Goal: Transaction & Acquisition: Book appointment/travel/reservation

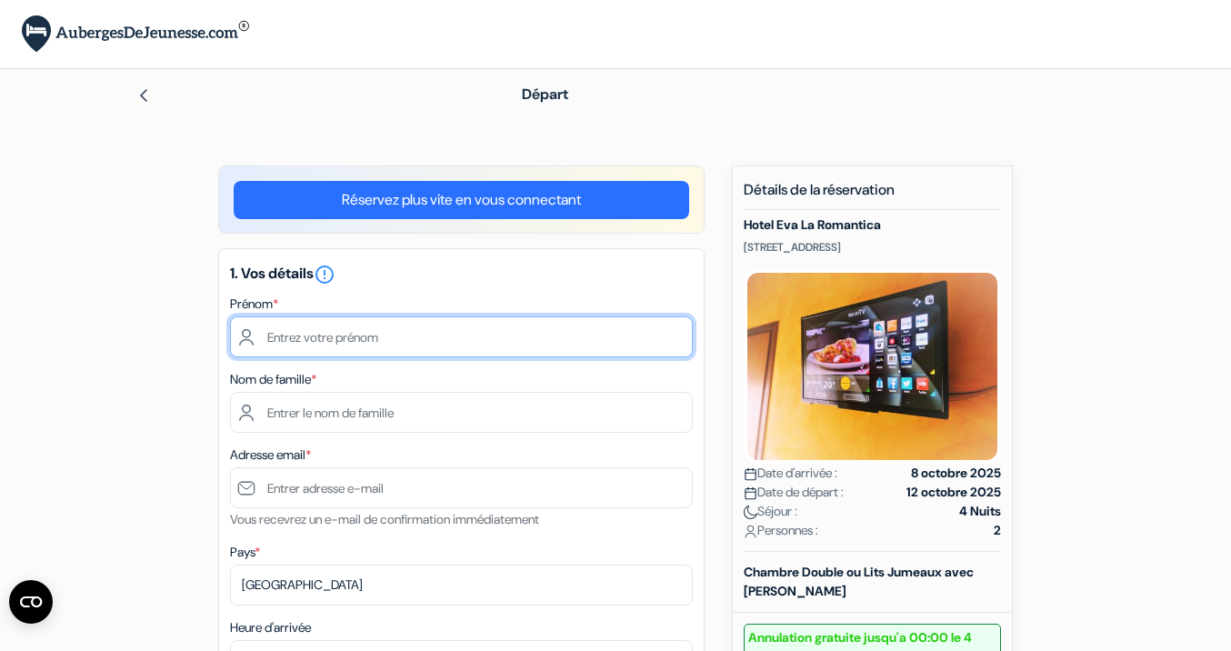
click at [321, 328] on input "text" at bounding box center [461, 336] width 463 height 41
type input "[PERSON_NAME]"
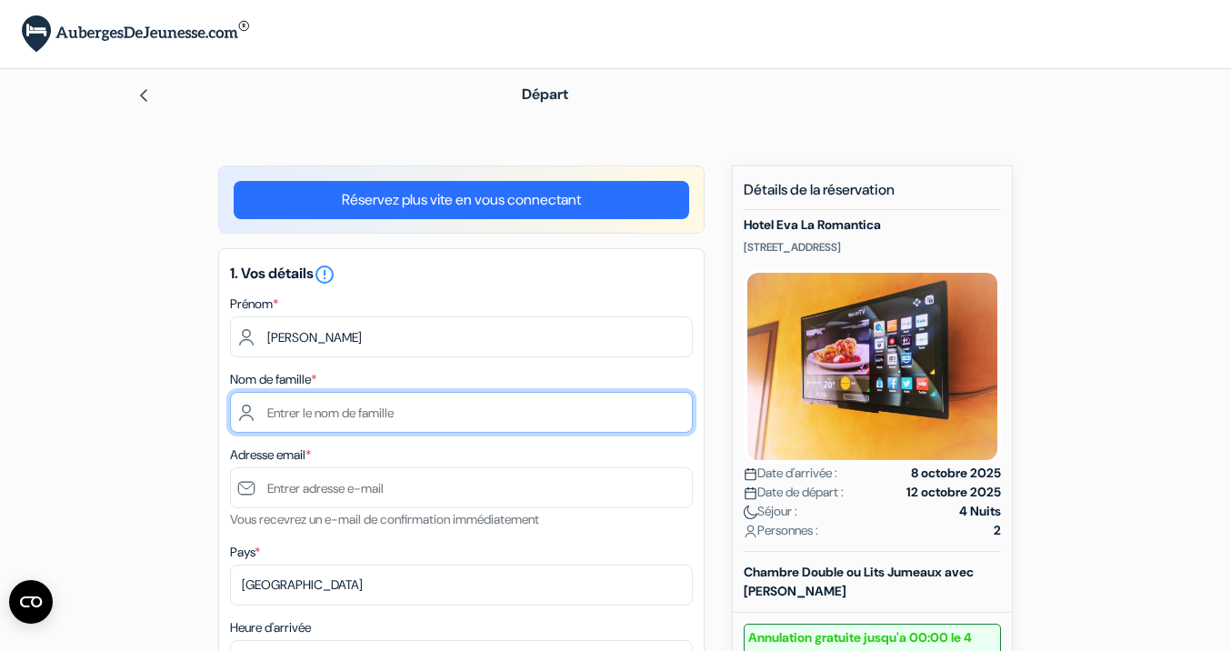
click at [335, 405] on input "text" at bounding box center [461, 412] width 463 height 41
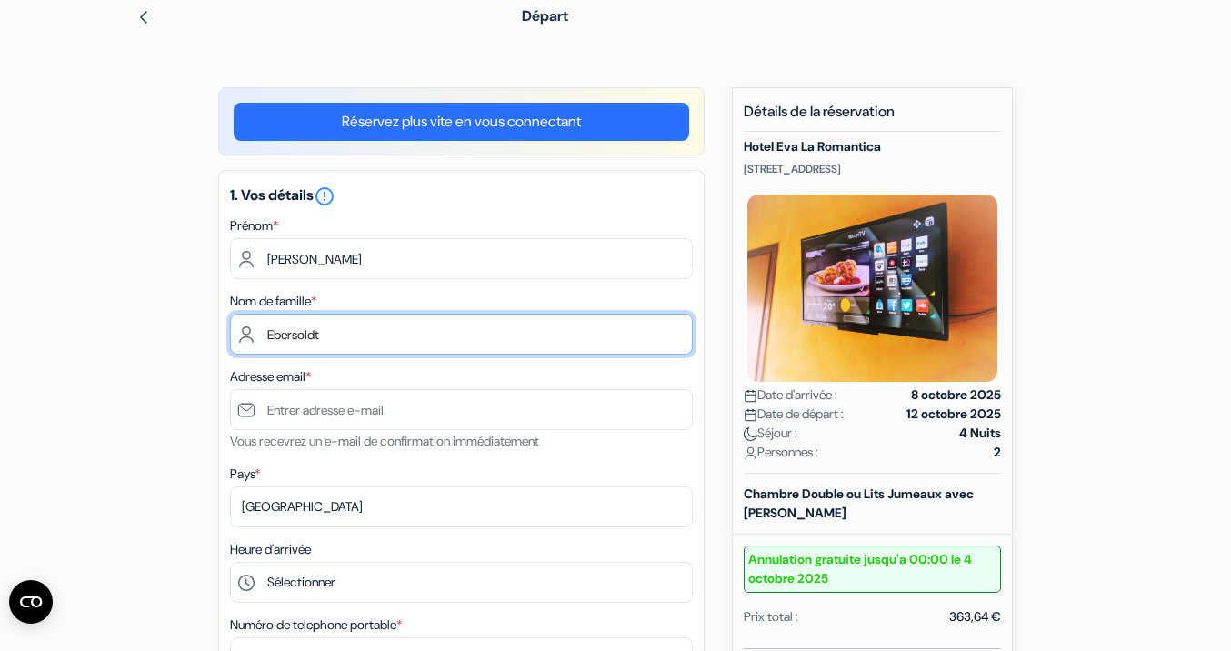
scroll to position [93, 0]
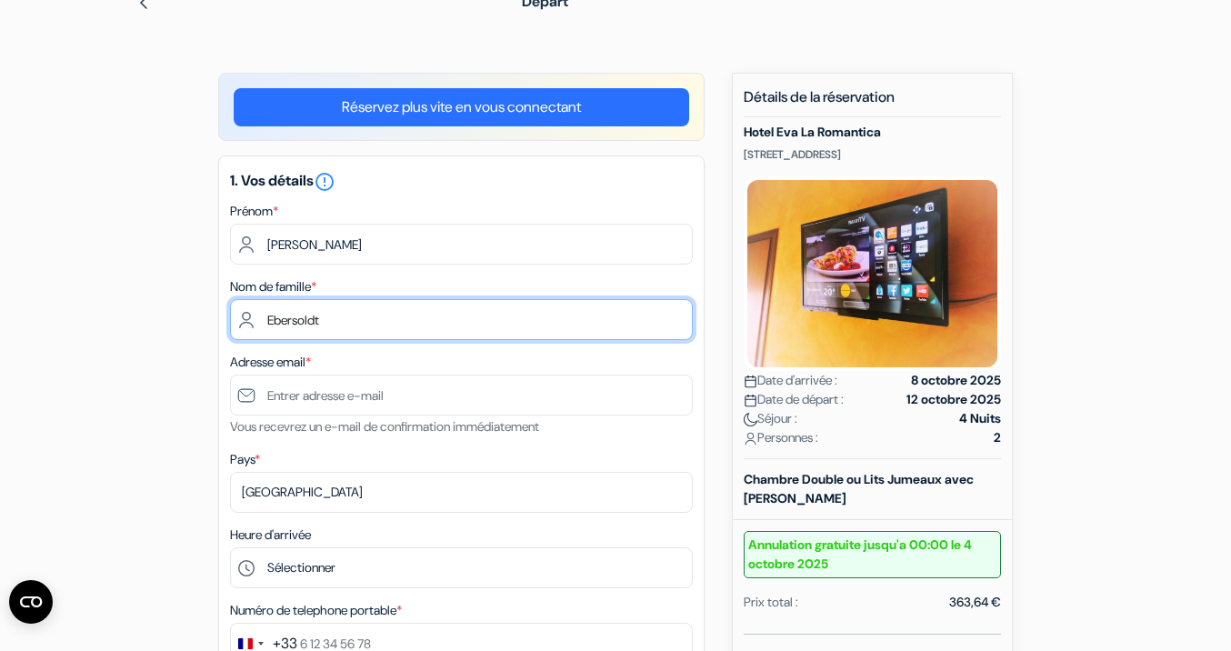
type input "Ebersoldt"
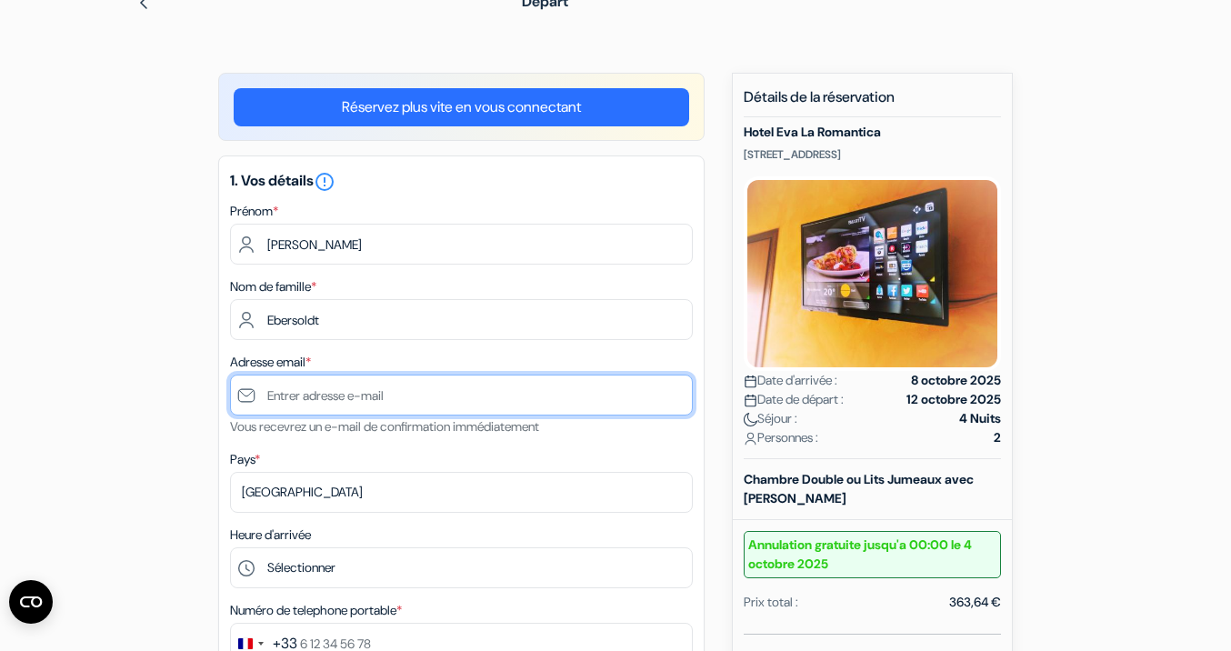
click at [377, 388] on input "text" at bounding box center [461, 395] width 463 height 41
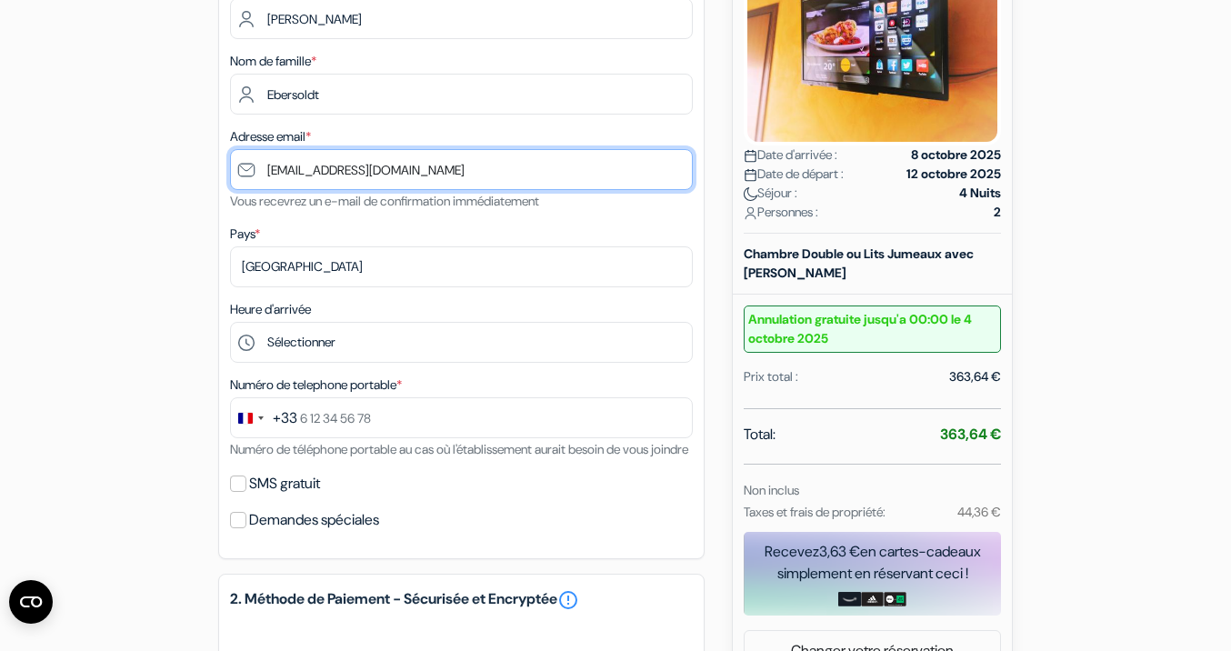
scroll to position [390, 0]
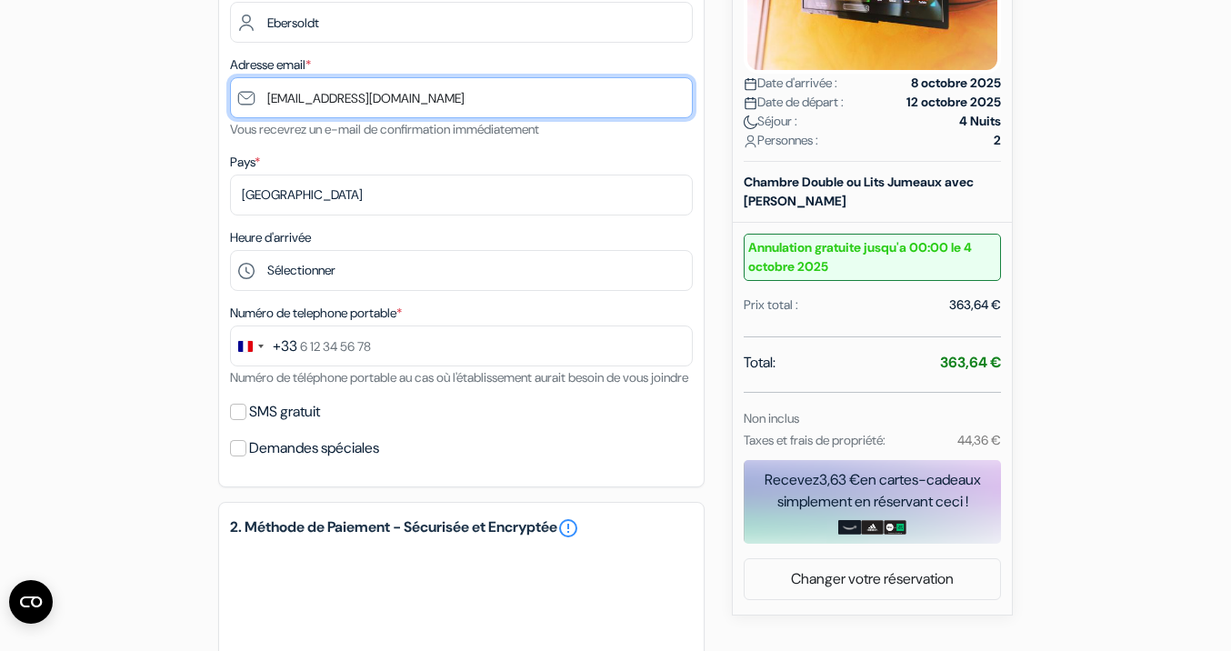
type input "[EMAIL_ADDRESS][DOMAIN_NAME]"
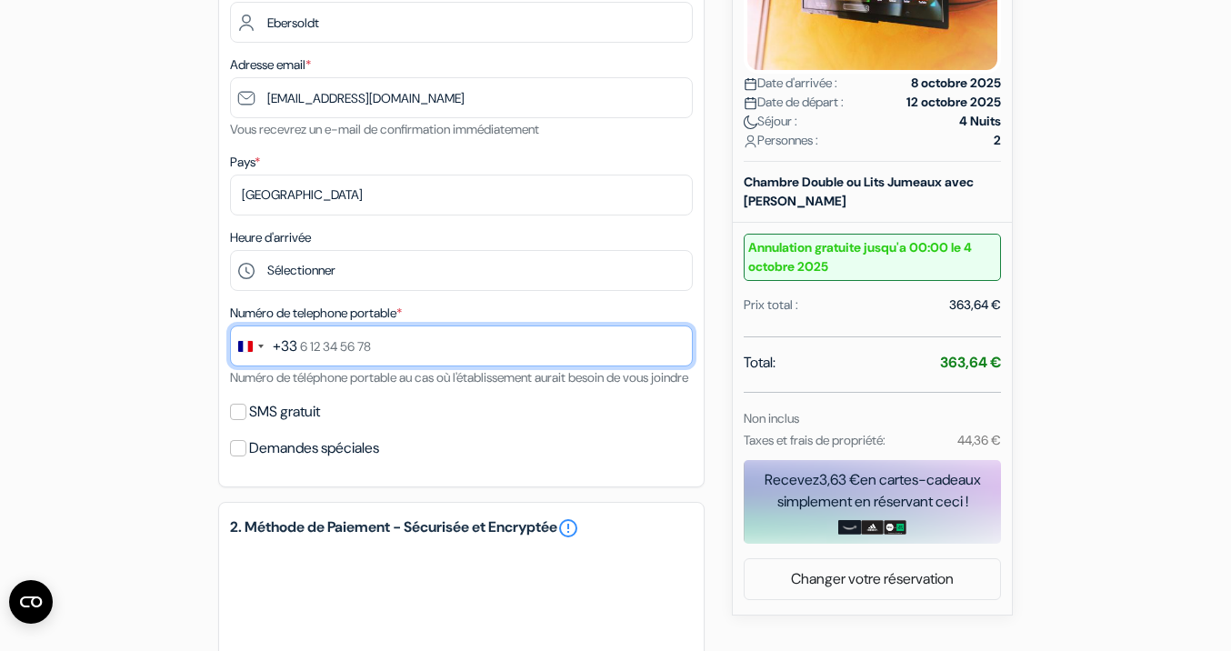
click at [400, 328] on input "text" at bounding box center [461, 345] width 463 height 41
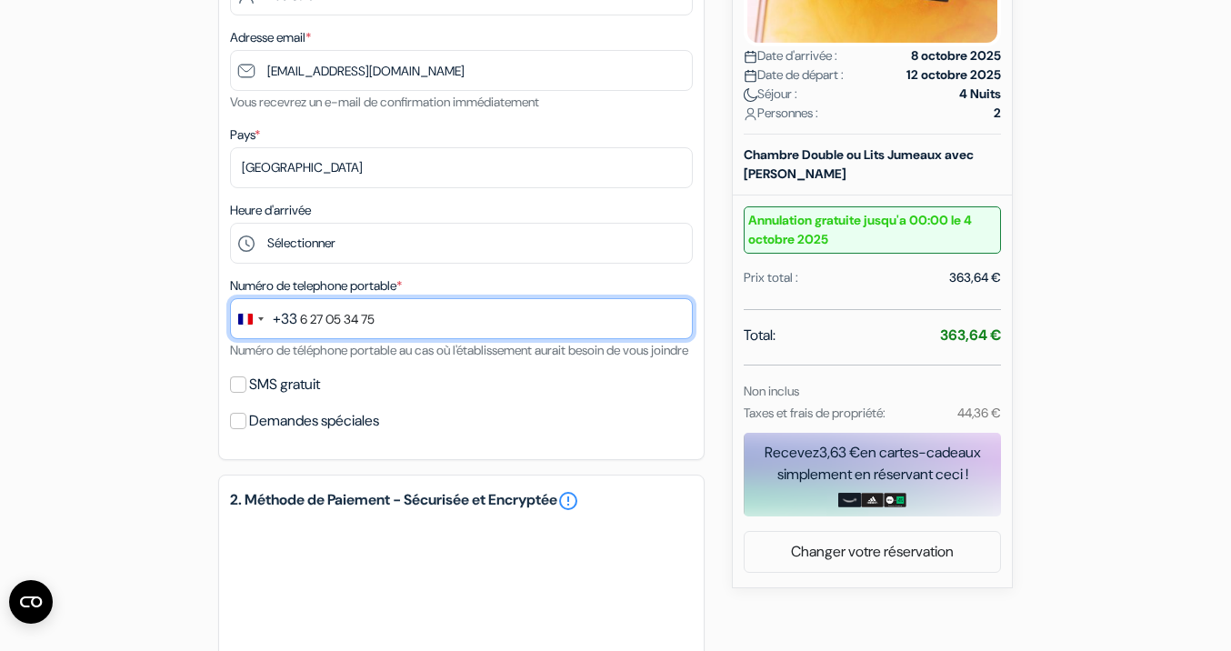
scroll to position [461, 0]
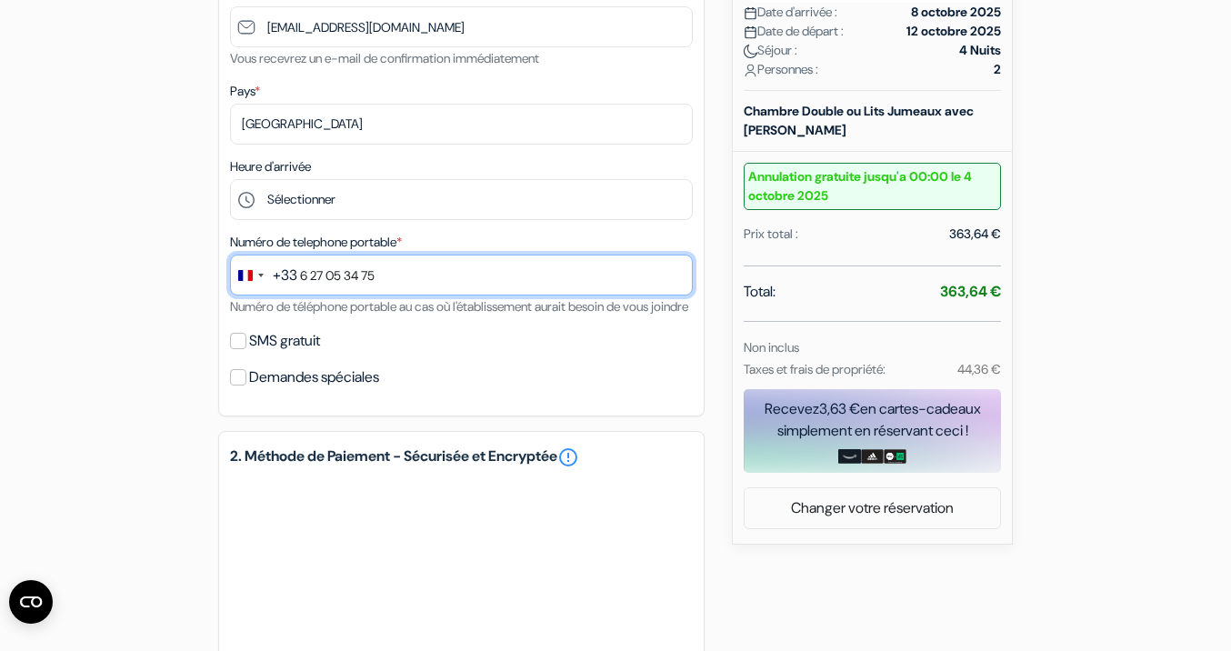
type input "6 27 05 34 75"
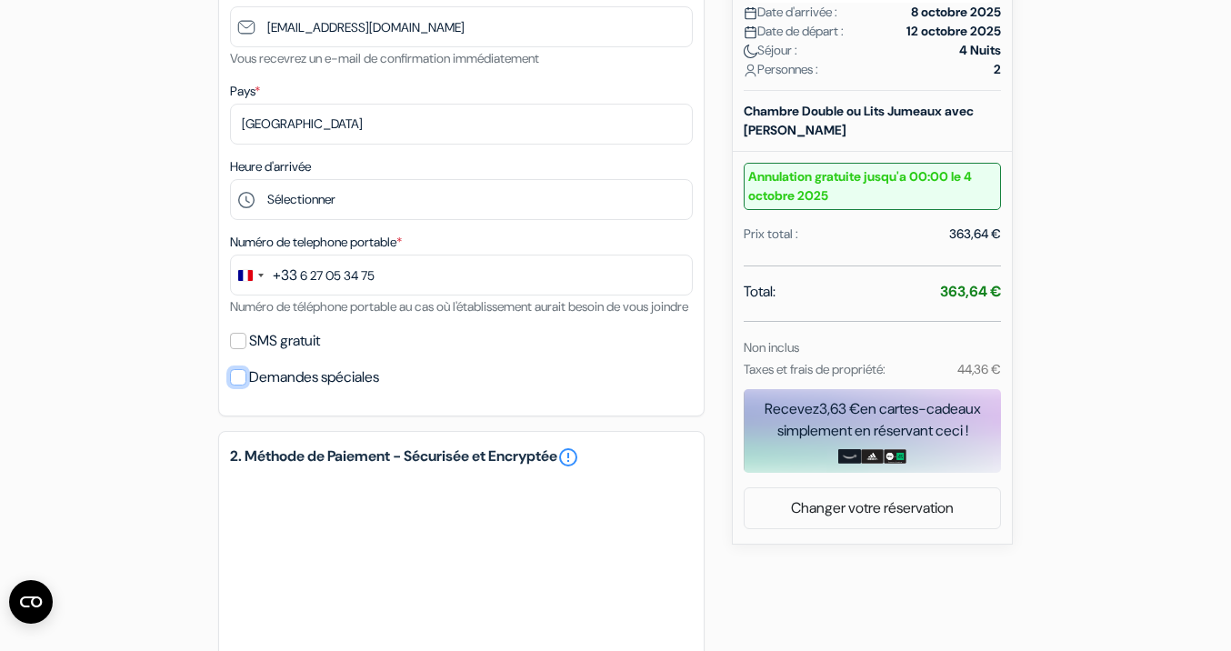
click at [243, 369] on input "Demandes spéciales" at bounding box center [238, 377] width 16 height 16
checkbox input "true"
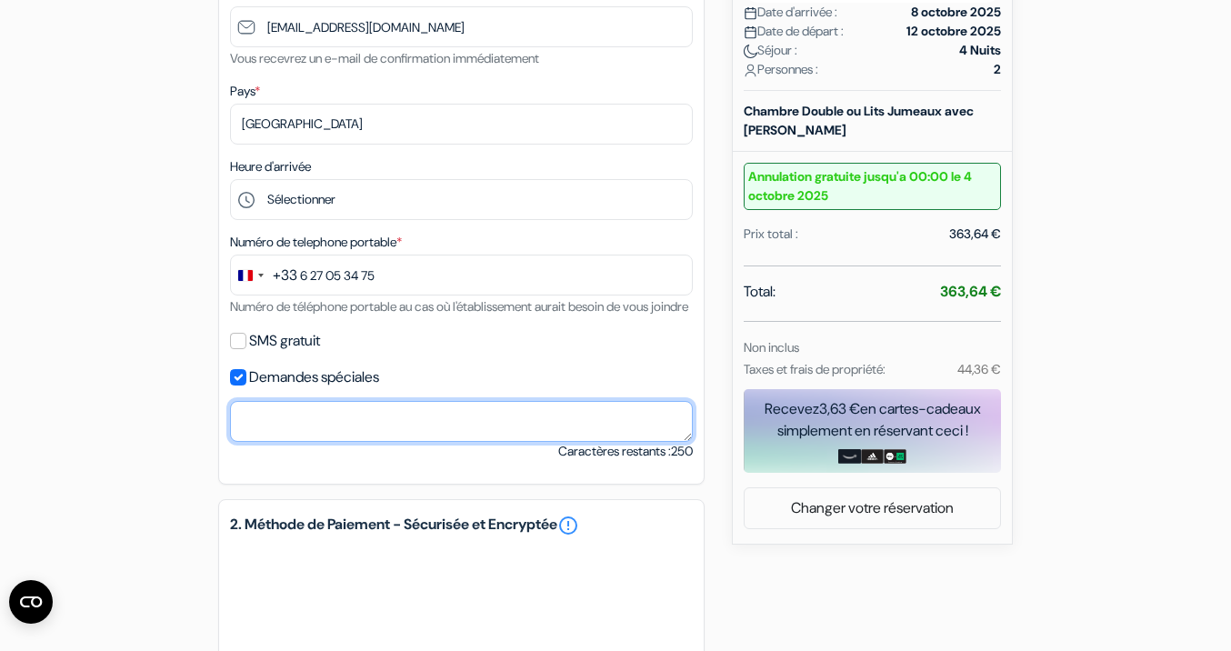
click at [272, 401] on textarea at bounding box center [461, 421] width 463 height 41
click at [239, 401] on textarea "lits jumeaux obligatoires" at bounding box center [461, 421] width 463 height 41
type textarea "2 lits jumeaux obligatoires"
click at [393, 401] on textarea "2 lits jumeaux obligatoires" at bounding box center [461, 421] width 463 height 41
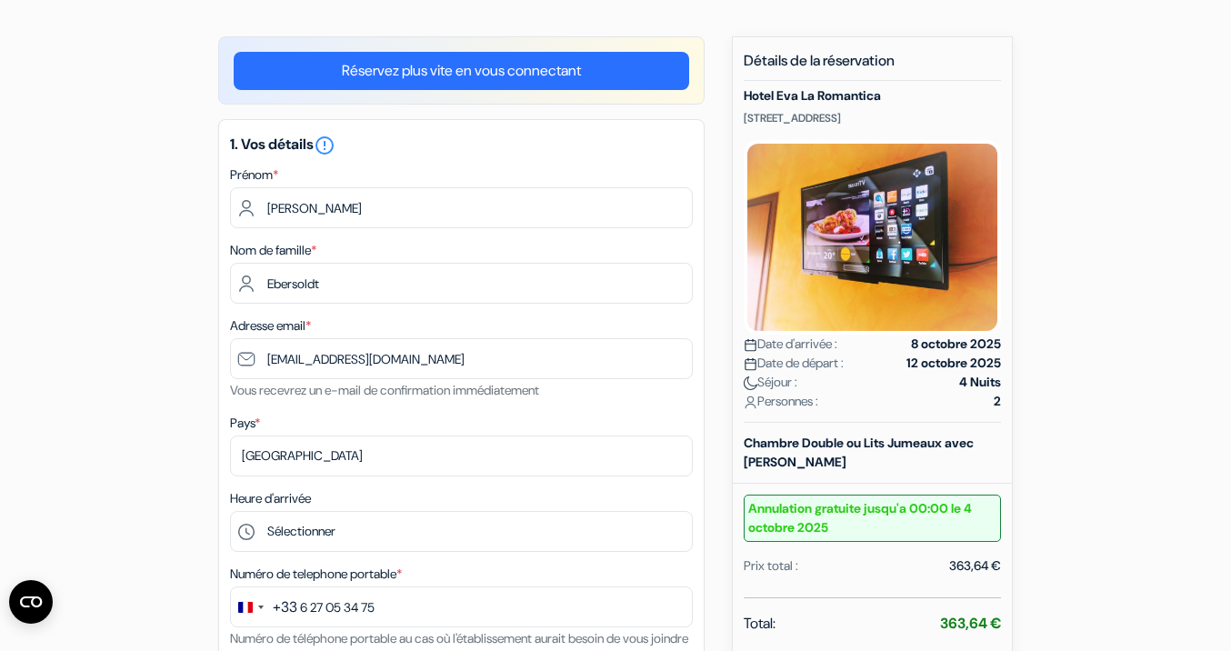
scroll to position [0, 0]
